Goal: Task Accomplishment & Management: Complete application form

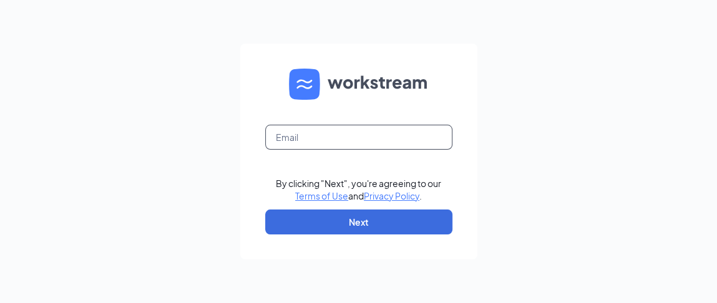
click at [295, 138] on input "text" at bounding box center [358, 137] width 187 height 25
type input "[PERSON_NAME][EMAIL_ADDRESS][PERSON_NAME][DOMAIN_NAME]"
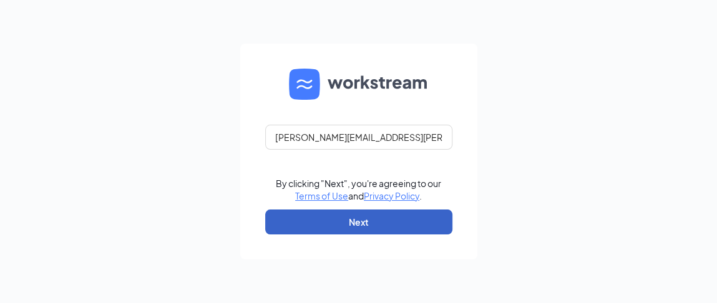
click at [331, 222] on button "Next" at bounding box center [358, 222] width 187 height 25
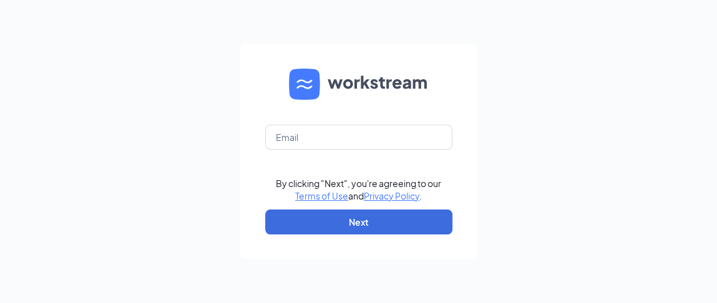
click at [141, 85] on div "By clicking "Next", you're agreeing to our Terms of Use and Privacy Policy . Ne…" at bounding box center [358, 151] width 717 height 303
click at [59, 73] on div "By clicking "Next", you're agreeing to our Terms of Use and Privacy Policy . Ne…" at bounding box center [358, 151] width 717 height 303
click at [283, 128] on input "text" at bounding box center [358, 137] width 187 height 25
click at [302, 144] on input "text" at bounding box center [358, 137] width 187 height 25
type input "[PERSON_NAME][EMAIL_ADDRESS][PERSON_NAME][DOMAIN_NAME]"
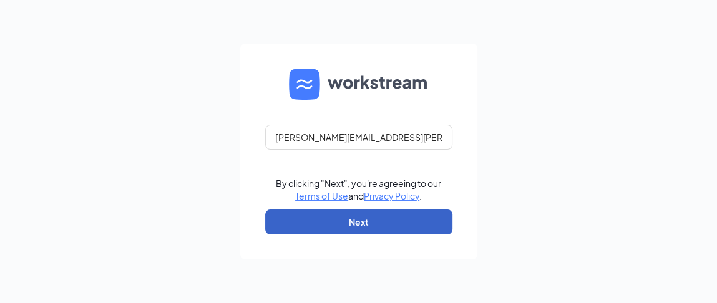
click at [377, 224] on button "Next" at bounding box center [358, 222] width 187 height 25
